Goal: Information Seeking & Learning: Learn about a topic

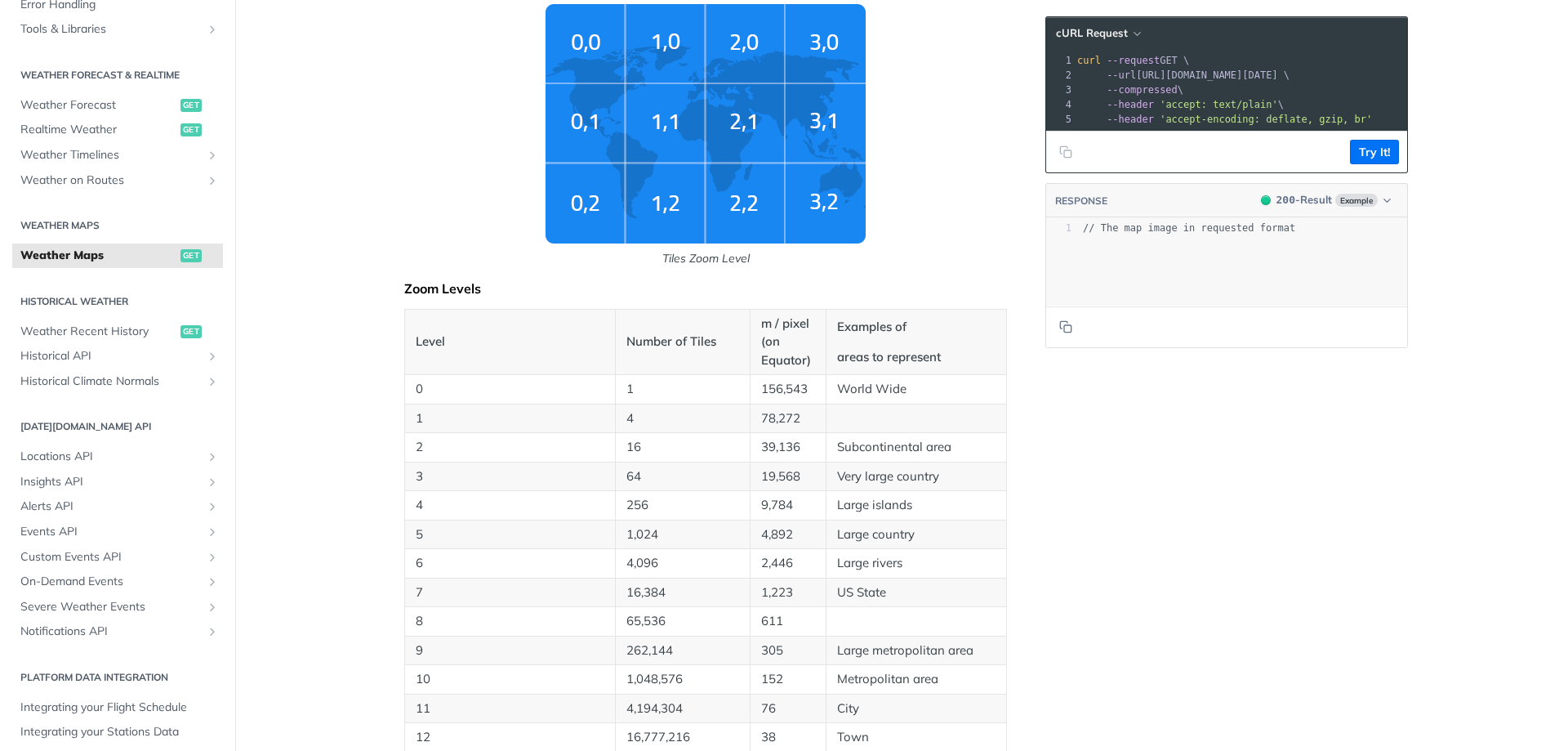
scroll to position [335, 0]
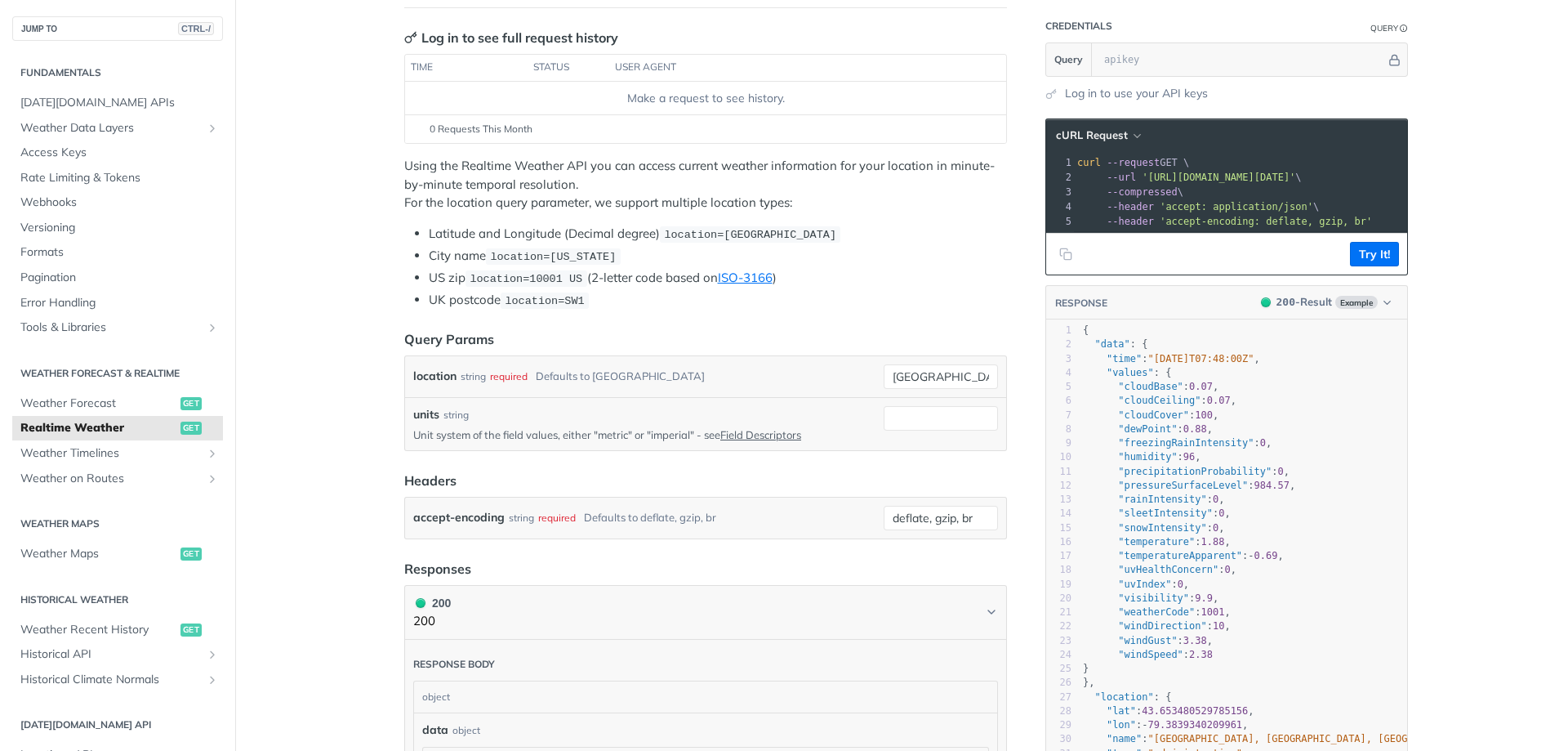
scroll to position [654, 0]
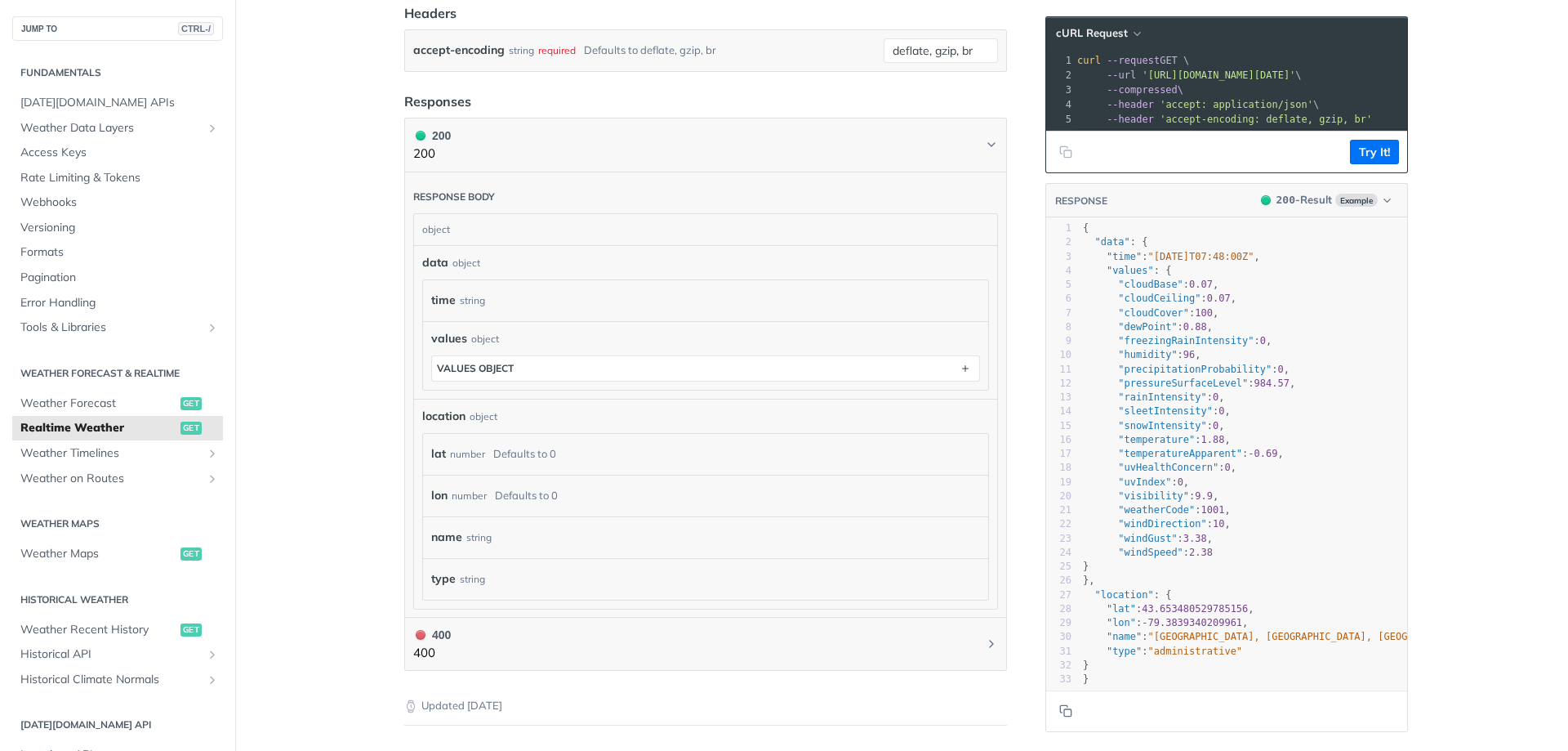
click at [323, 367] on main "JUMP TO CTRL-/ Fundamentals Tomorrow.io APIs Weather Data Layers Core Probabili…" at bounding box center [784, 169] width 1568 height 1471
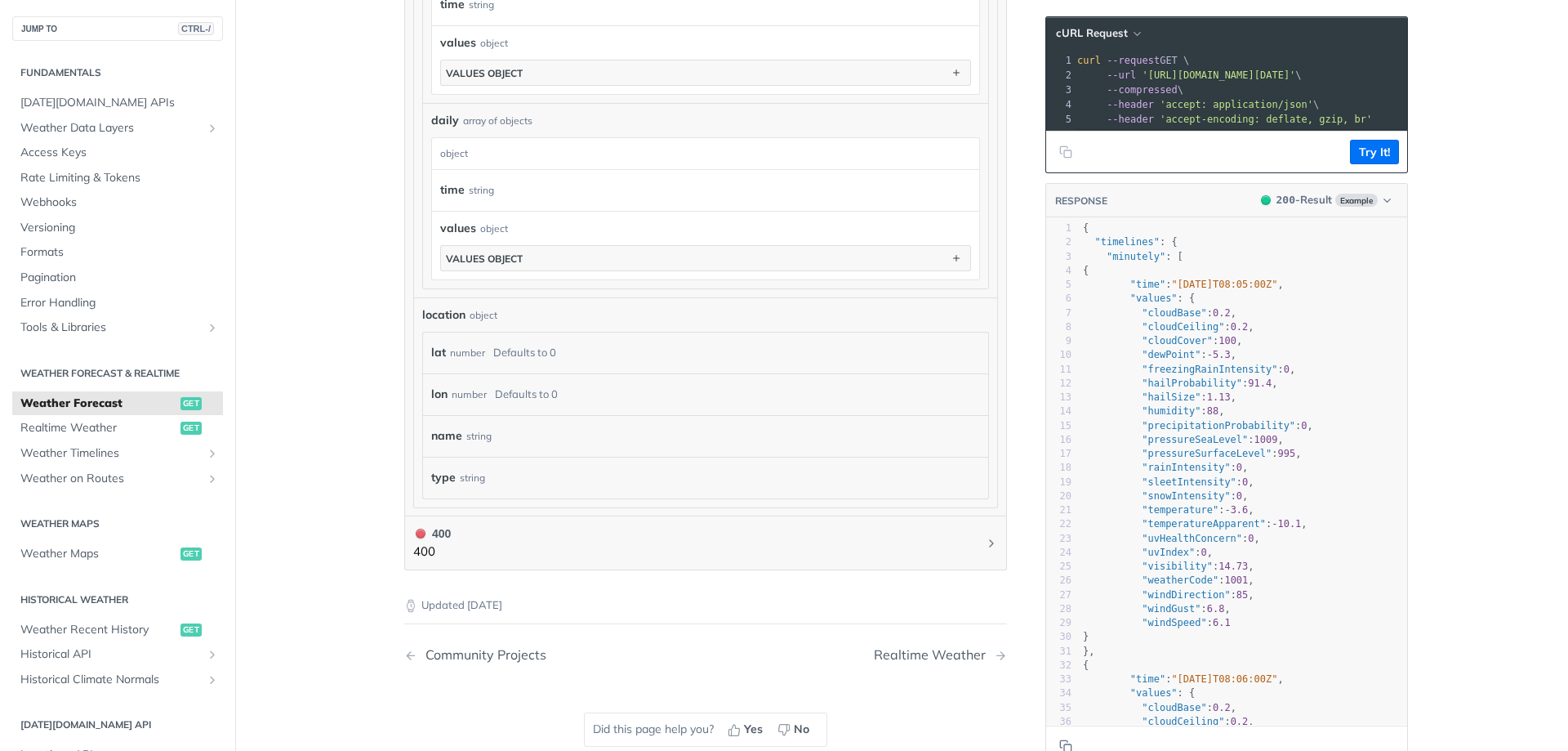
scroll to position [1308, 0]
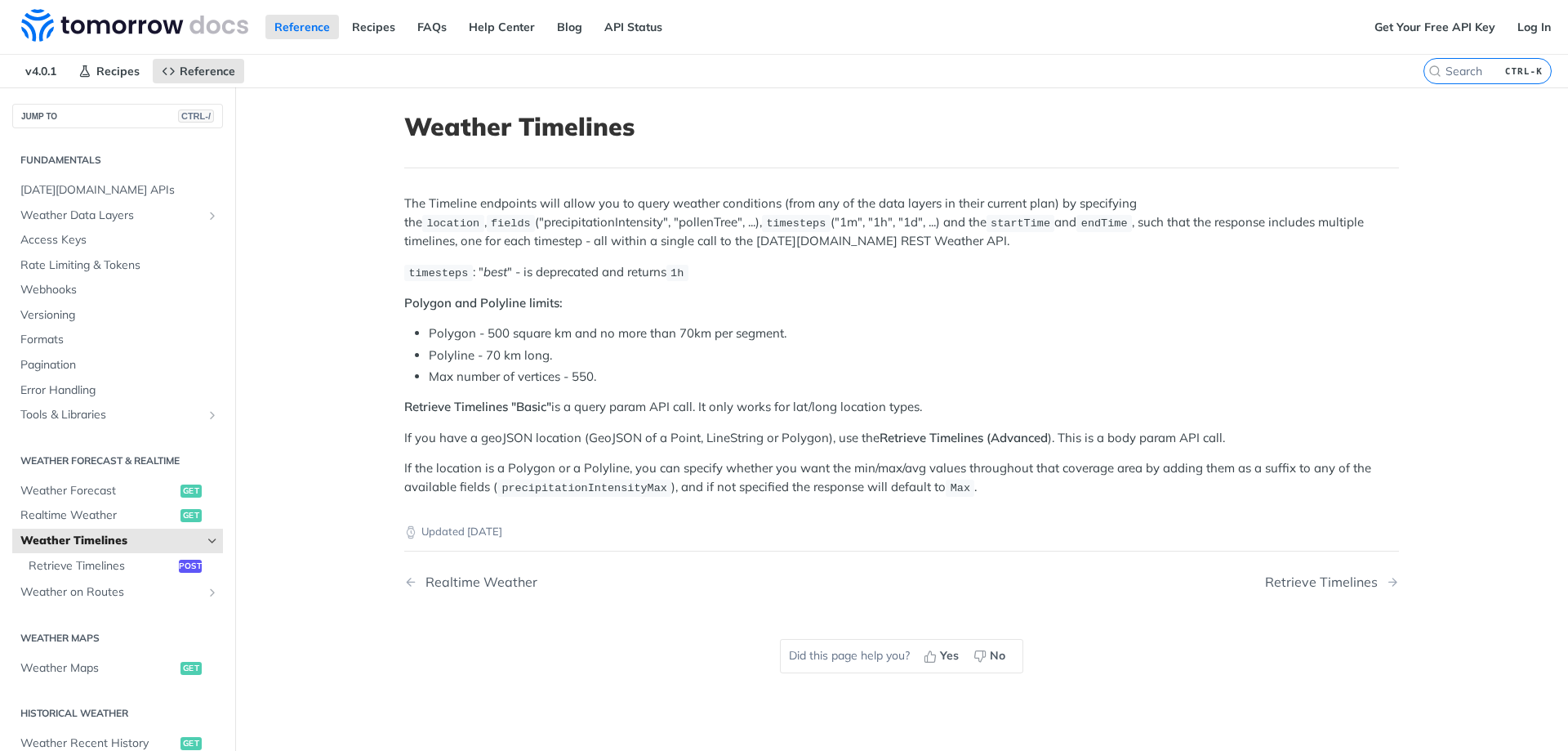
click at [864, 338] on li "Polygon - 500 square km and no more than 70km per segment." at bounding box center [914, 333] width 970 height 19
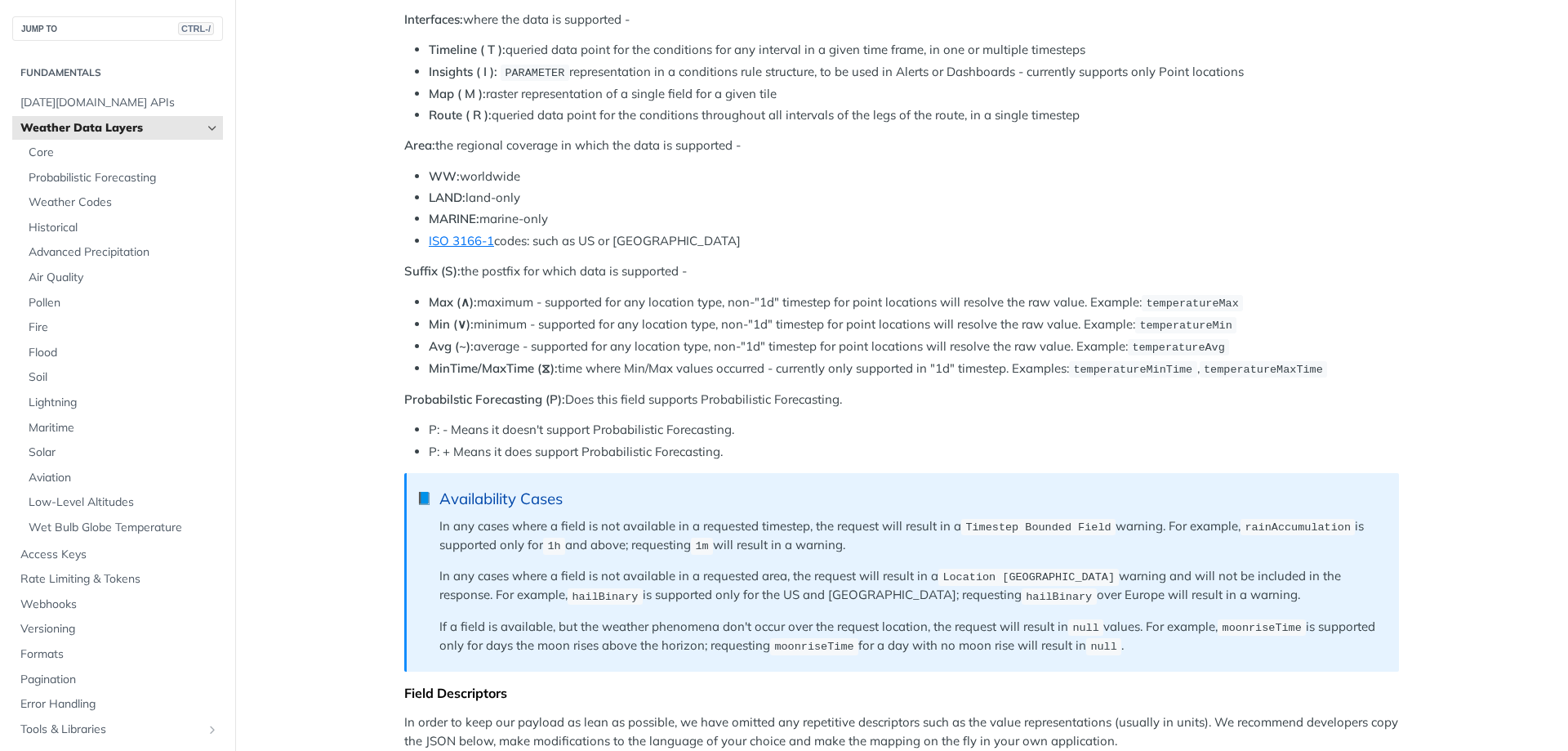
scroll to position [1145, 0]
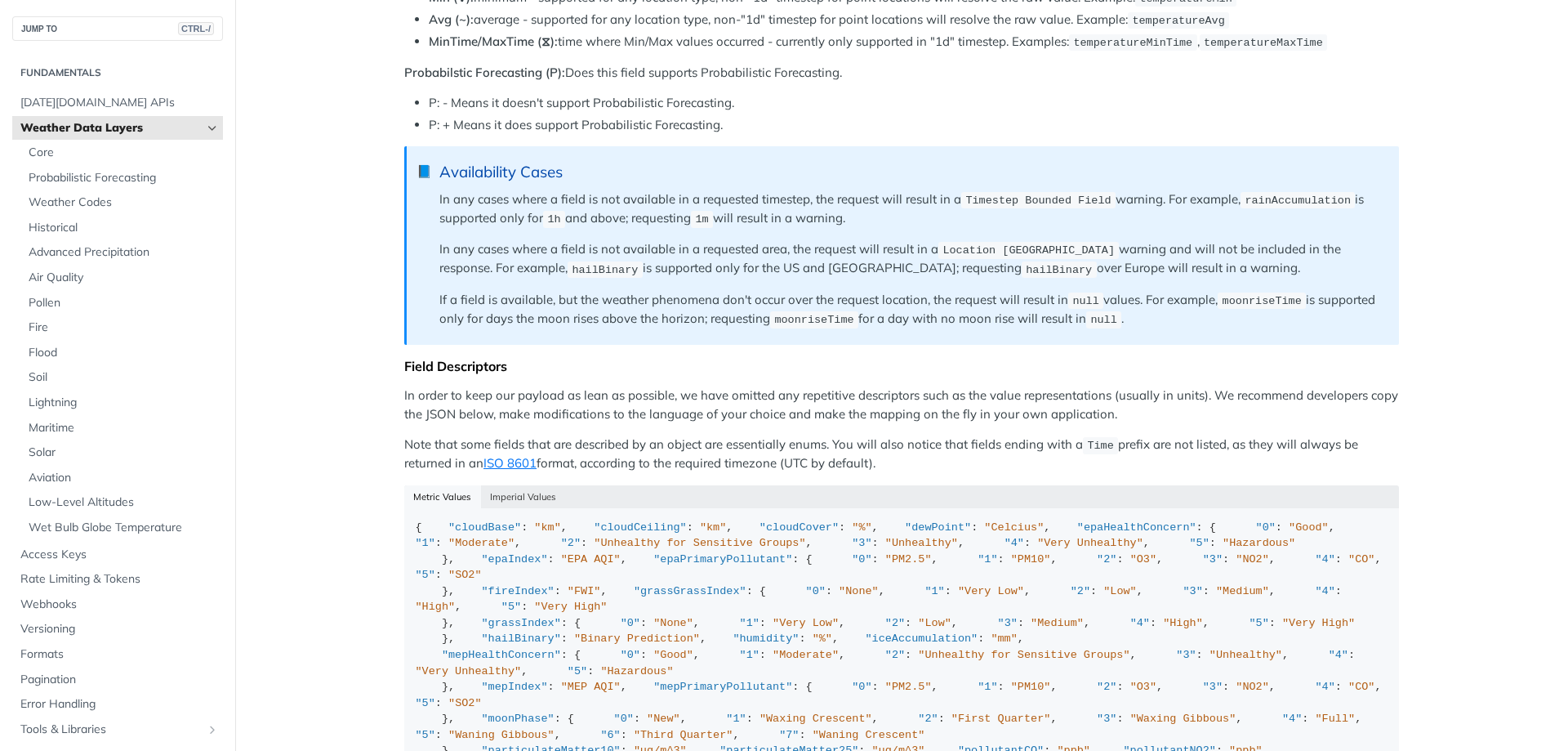
click at [597, 396] on p "In order to keep our payload as lean as possible, we have omitted any repetitiv…" at bounding box center [901, 405] width 995 height 36
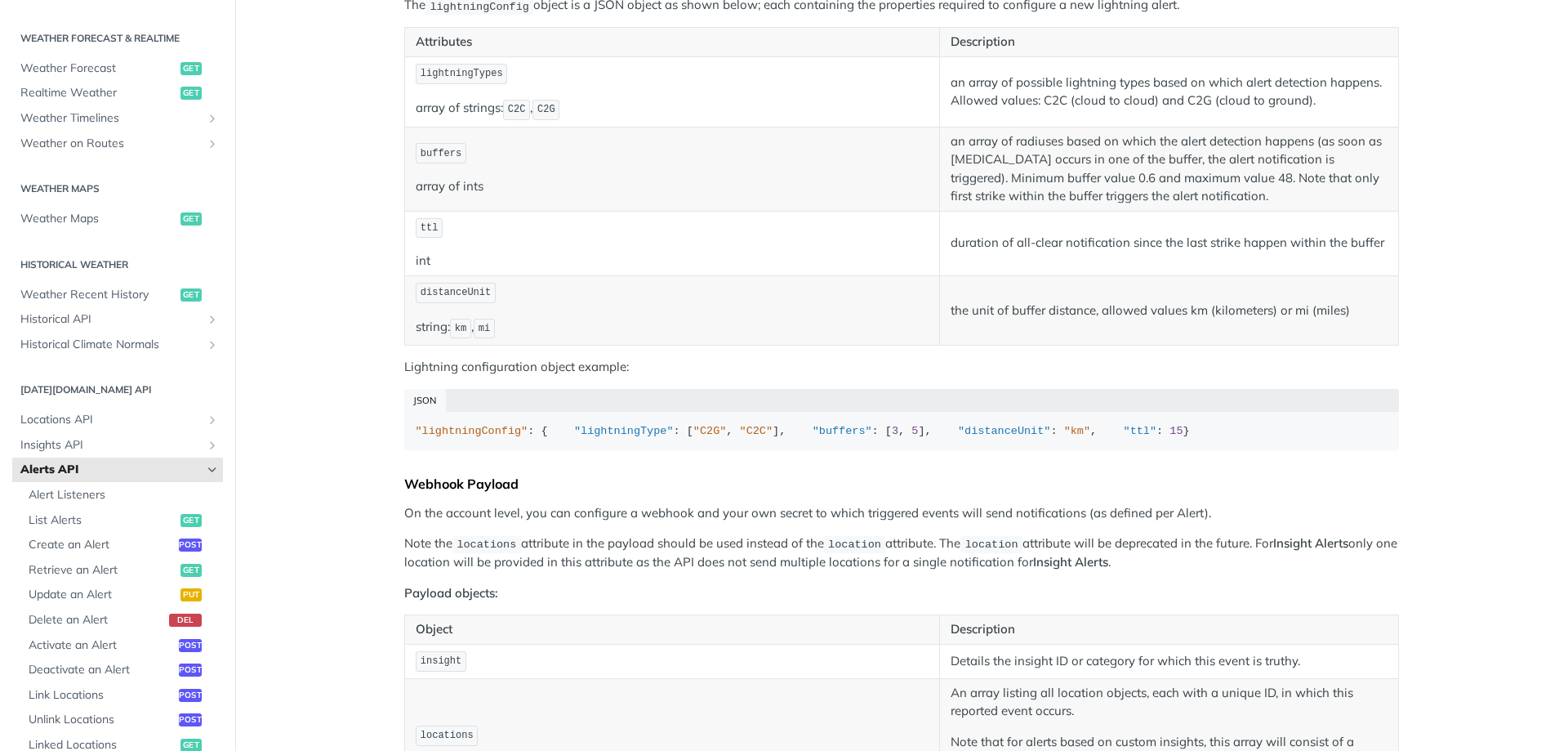
scroll to position [1308, 0]
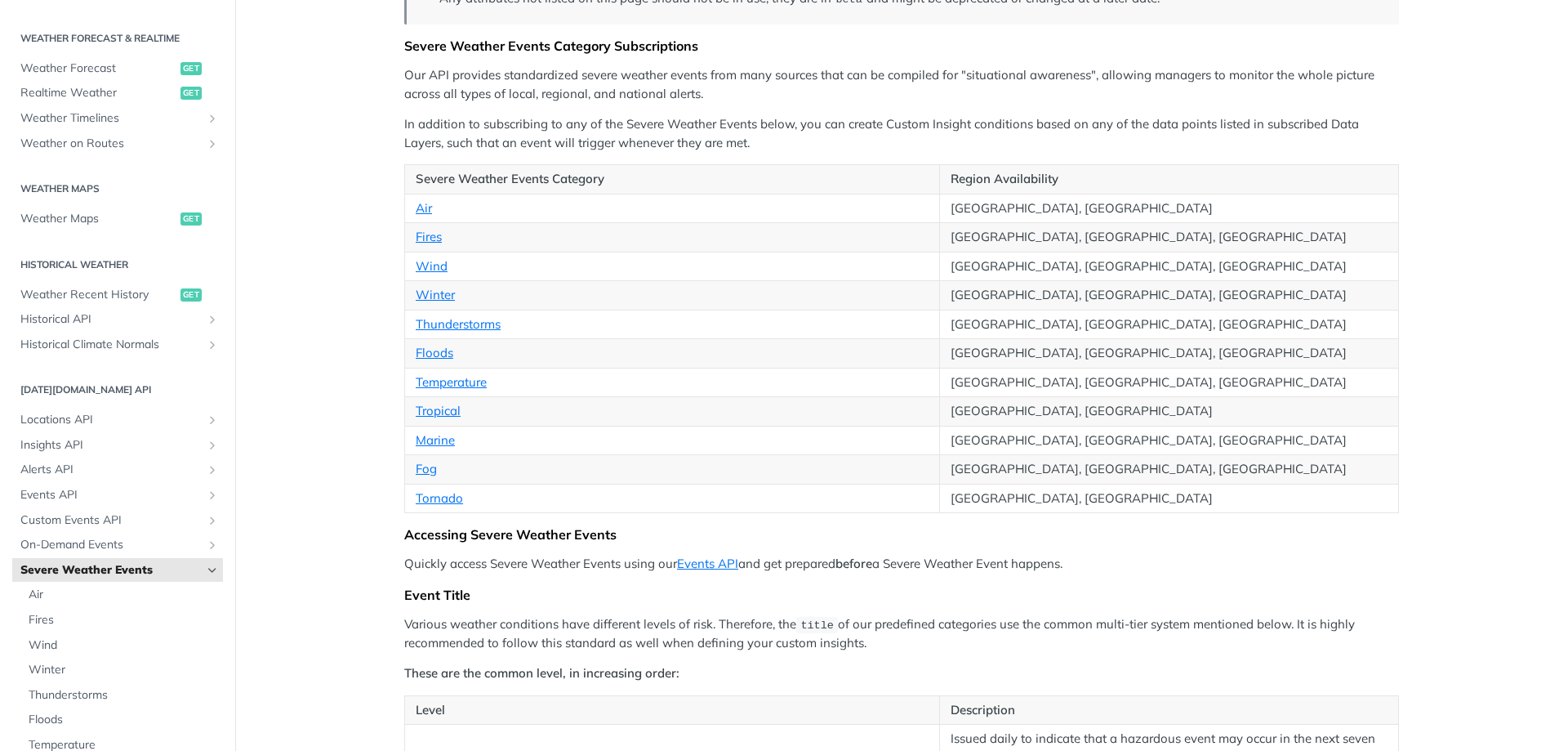
scroll to position [327, 0]
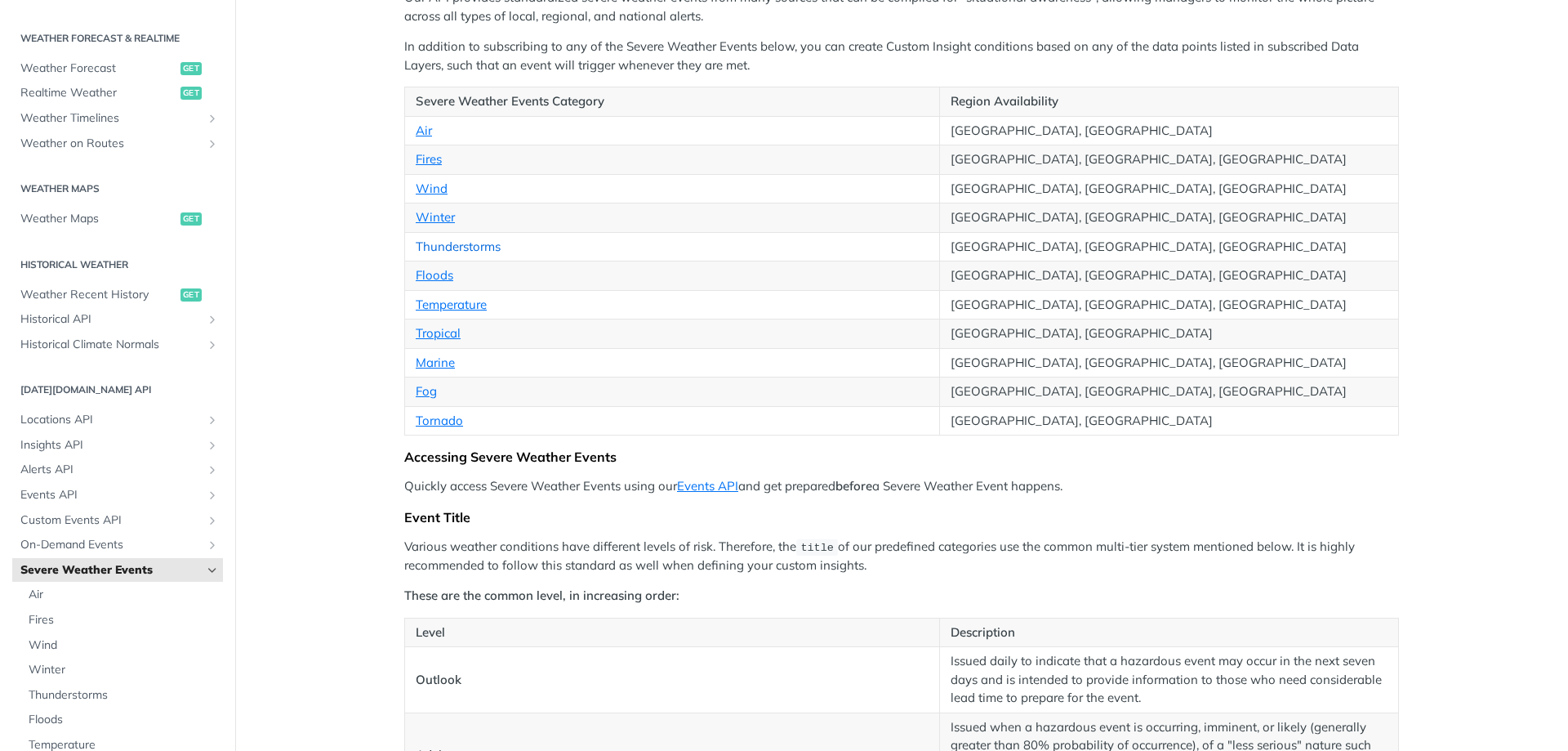
click at [456, 243] on link "Thunderstorms" at bounding box center [458, 246] width 85 height 15
click at [570, 407] on td "Tornado" at bounding box center [672, 421] width 535 height 30
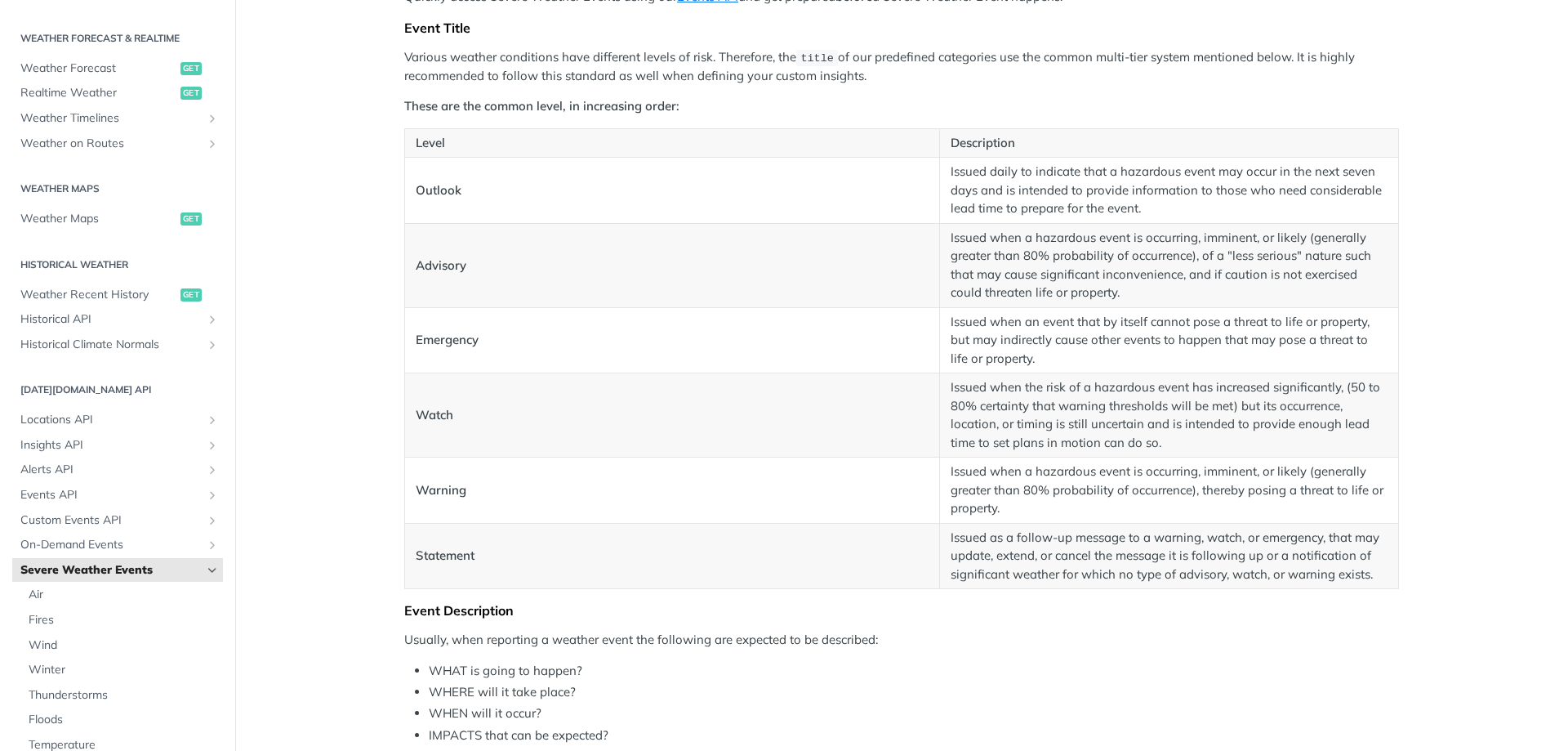
scroll to position [817, 0]
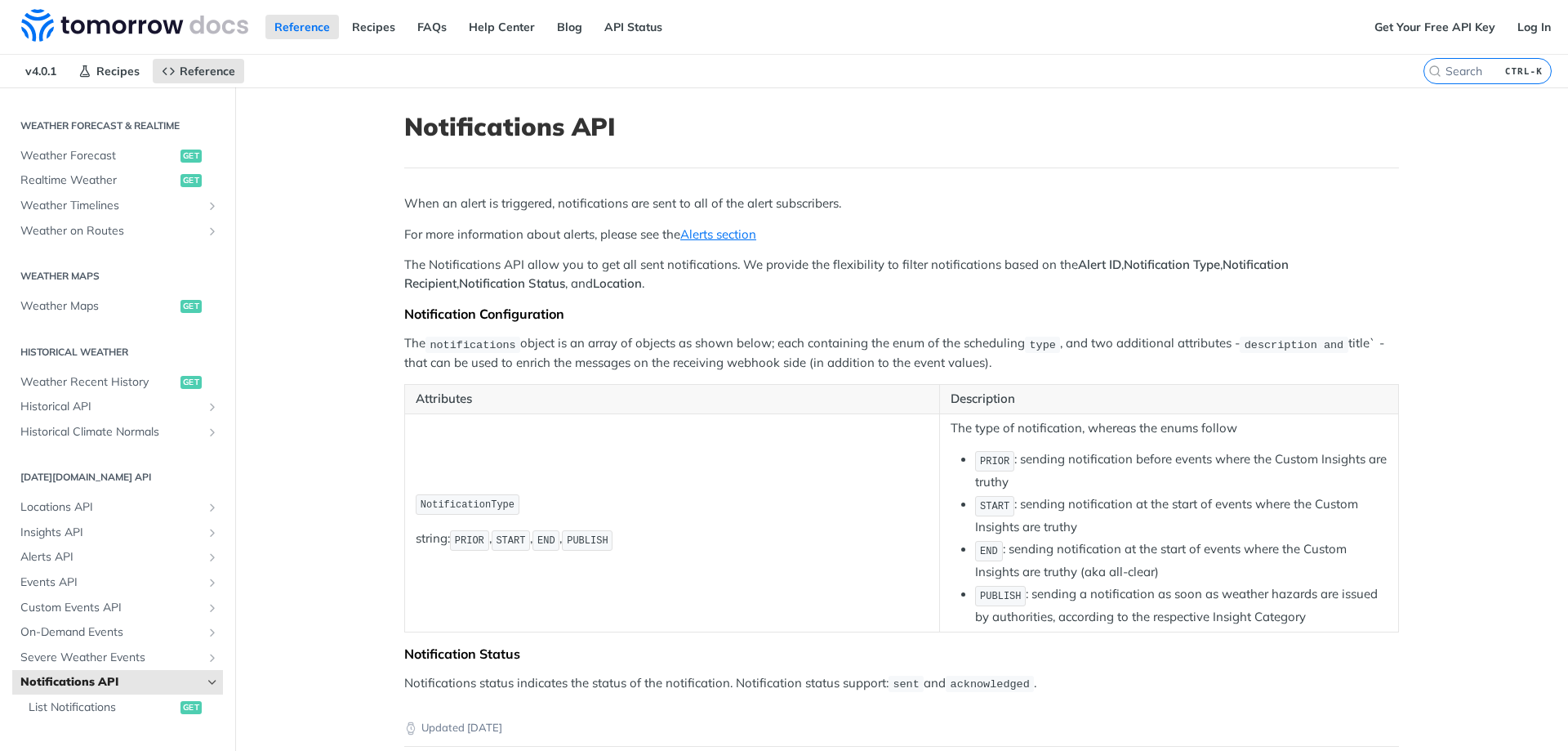
click at [543, 301] on div "When an alert is triggered, notifications are sent to all of the alert subscrib…" at bounding box center [901, 443] width 995 height 498
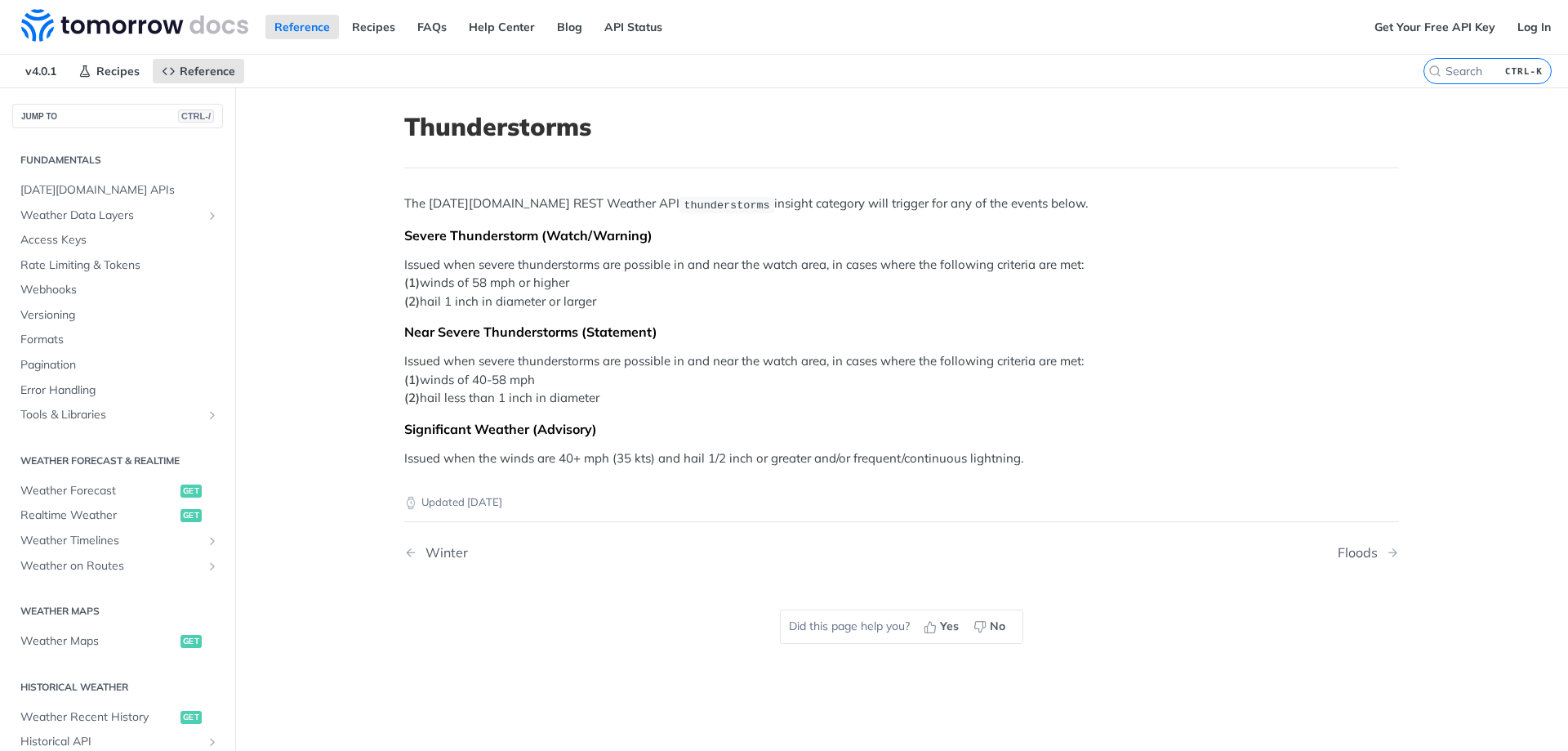
scroll to position [335, 0]
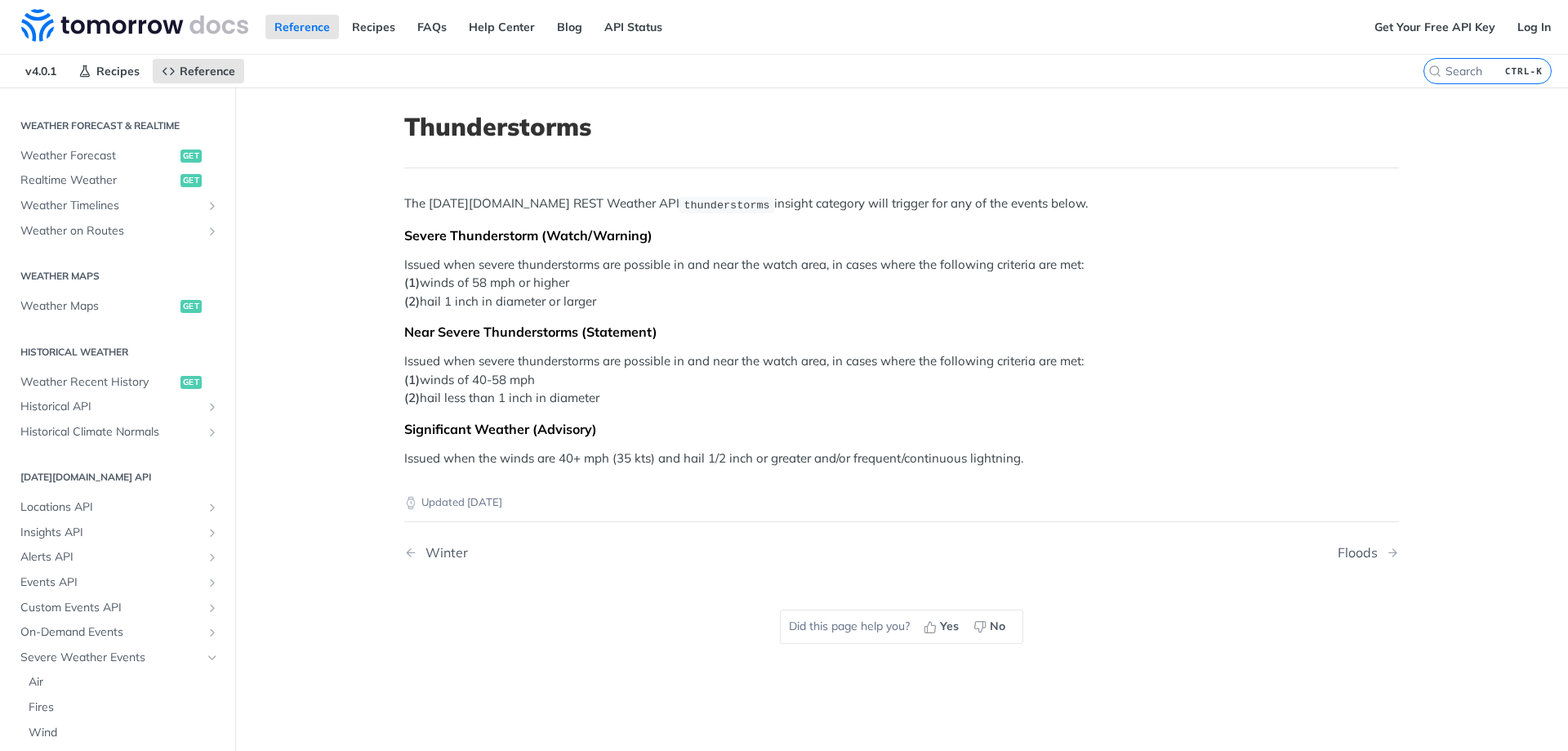
click at [624, 340] on div "The Tomorrow.io REST Weather API thunderstorms insight category will trigger fo…" at bounding box center [901, 331] width 995 height 273
click at [732, 359] on p "Issued when severe thunderstorms are possible in and near the watch area, in ca…" at bounding box center [901, 380] width 995 height 56
